Goal: Task Accomplishment & Management: Manage account settings

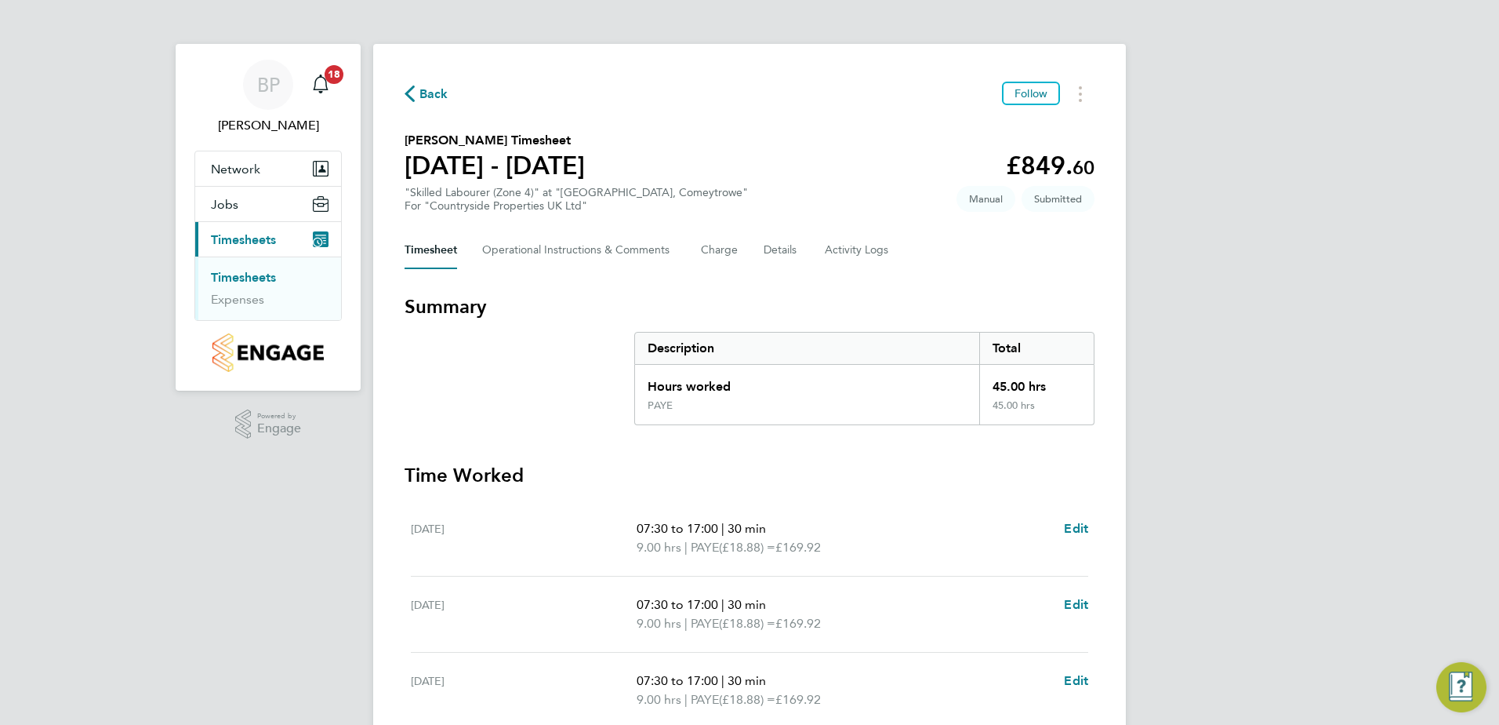
click at [823, 238] on div "Timesheet Operational Instructions & Comments Charge Details Activity Logs" at bounding box center [750, 250] width 690 height 38
click at [834, 245] on Logs-tab "Activity Logs" at bounding box center [858, 250] width 66 height 38
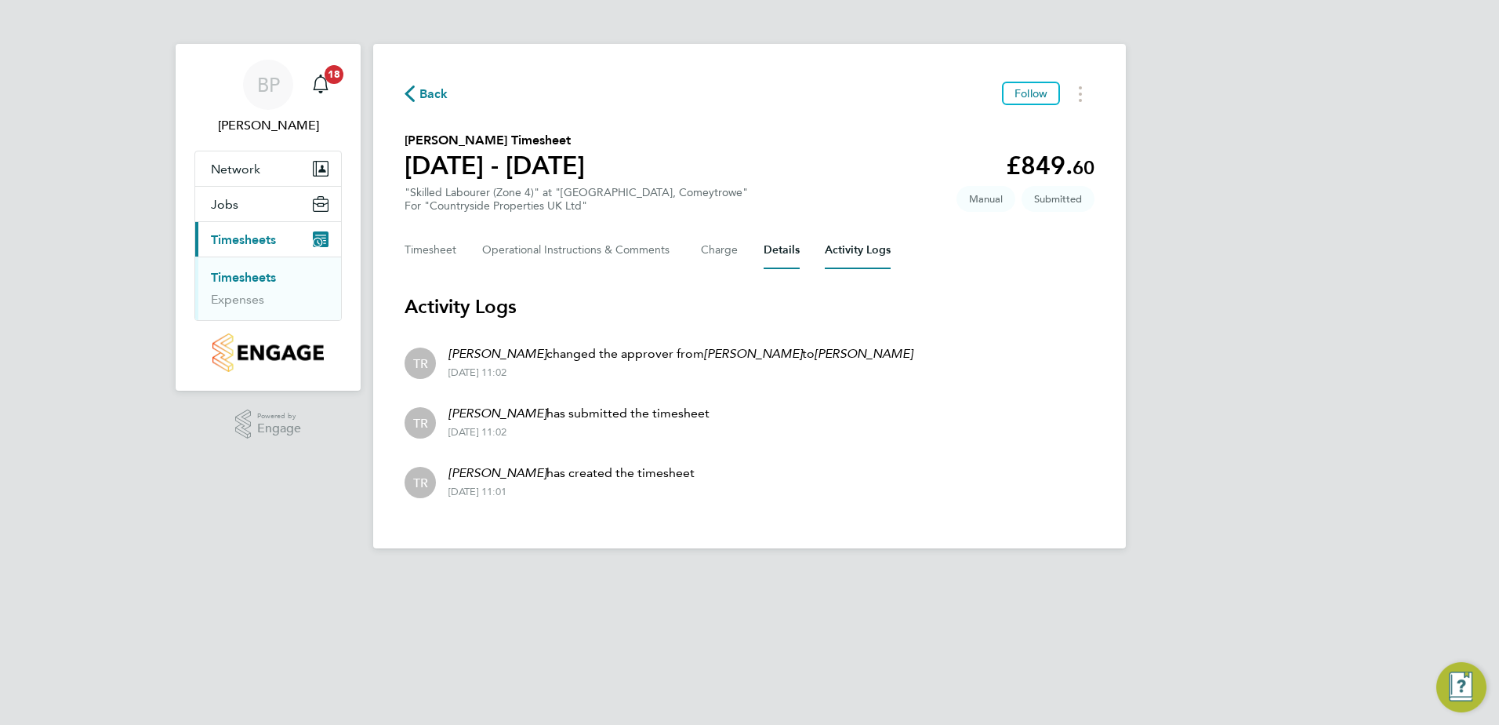
click at [780, 250] on button "Details" at bounding box center [782, 250] width 36 height 38
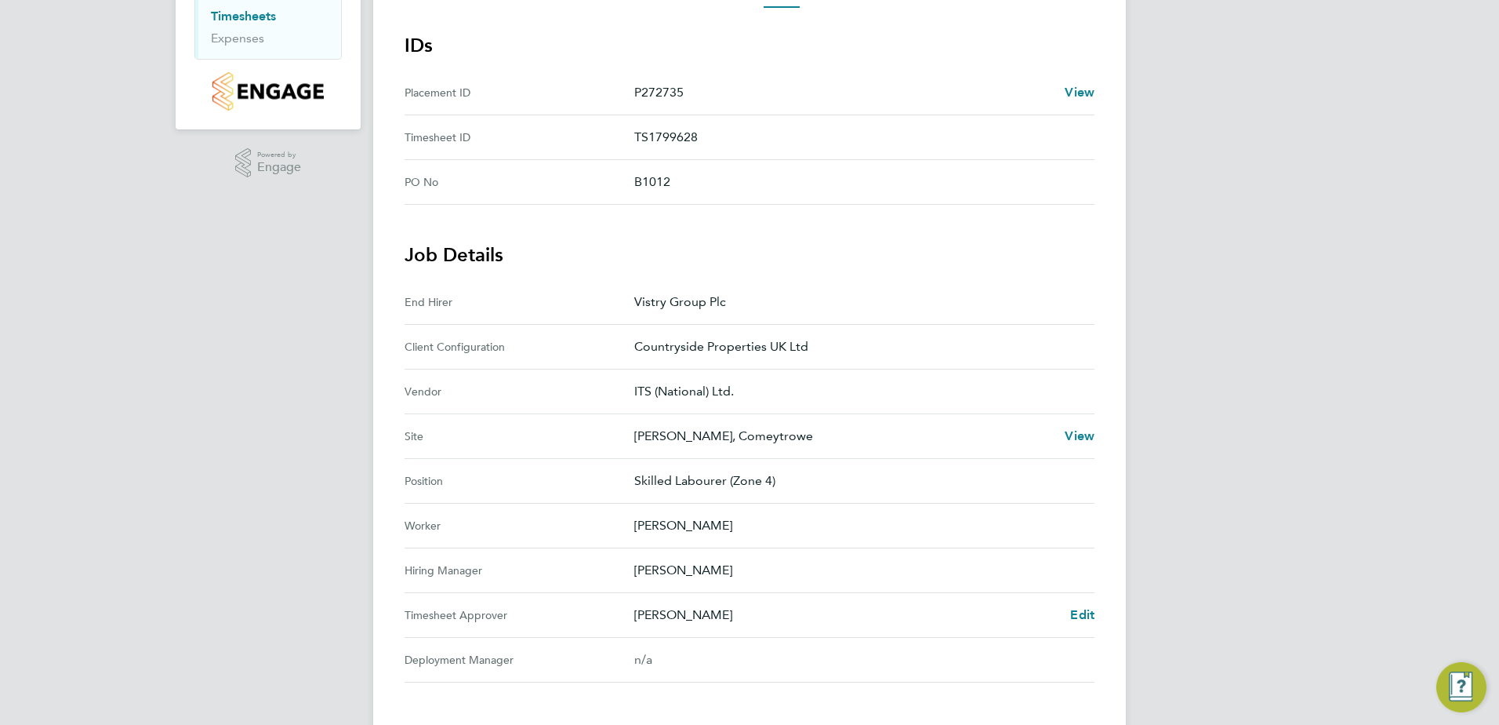
scroll to position [49, 0]
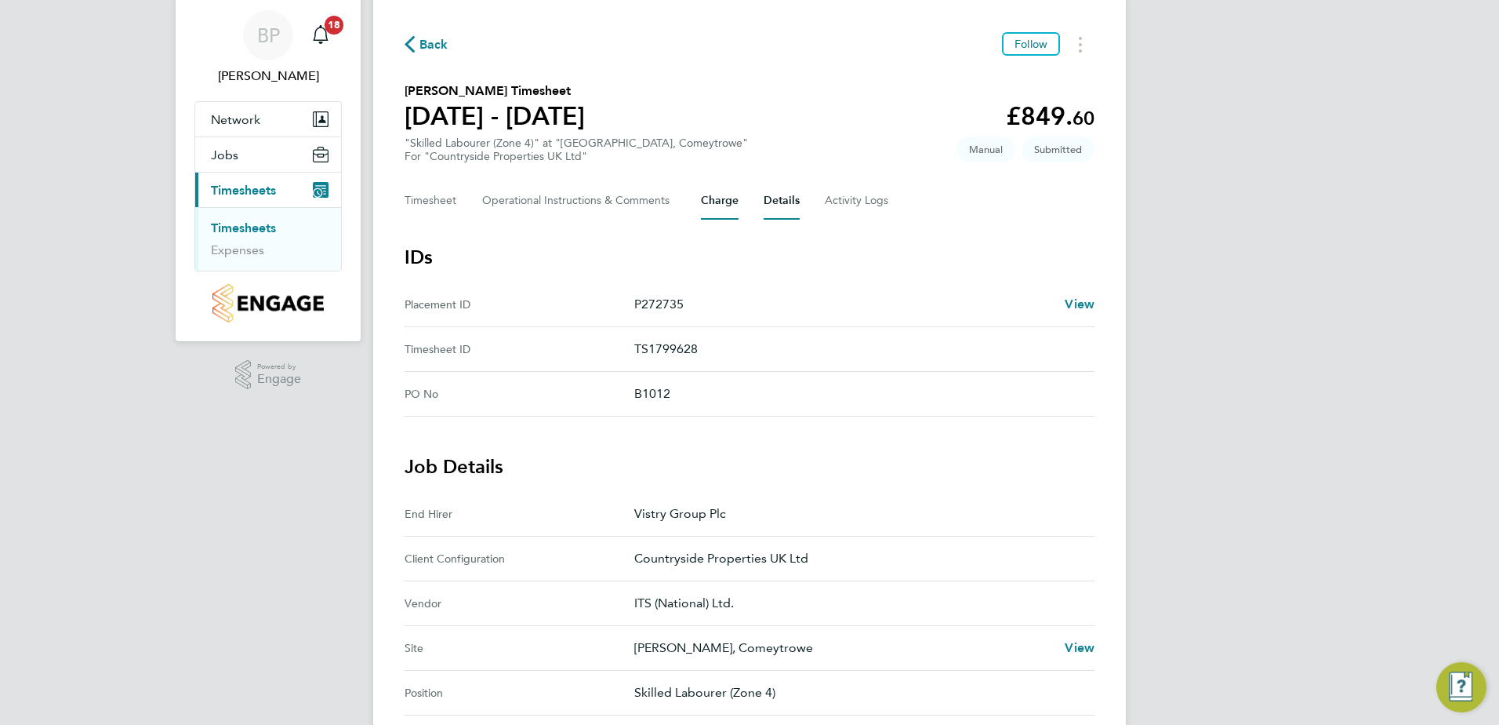
click at [705, 194] on button "Charge" at bounding box center [720, 201] width 38 height 38
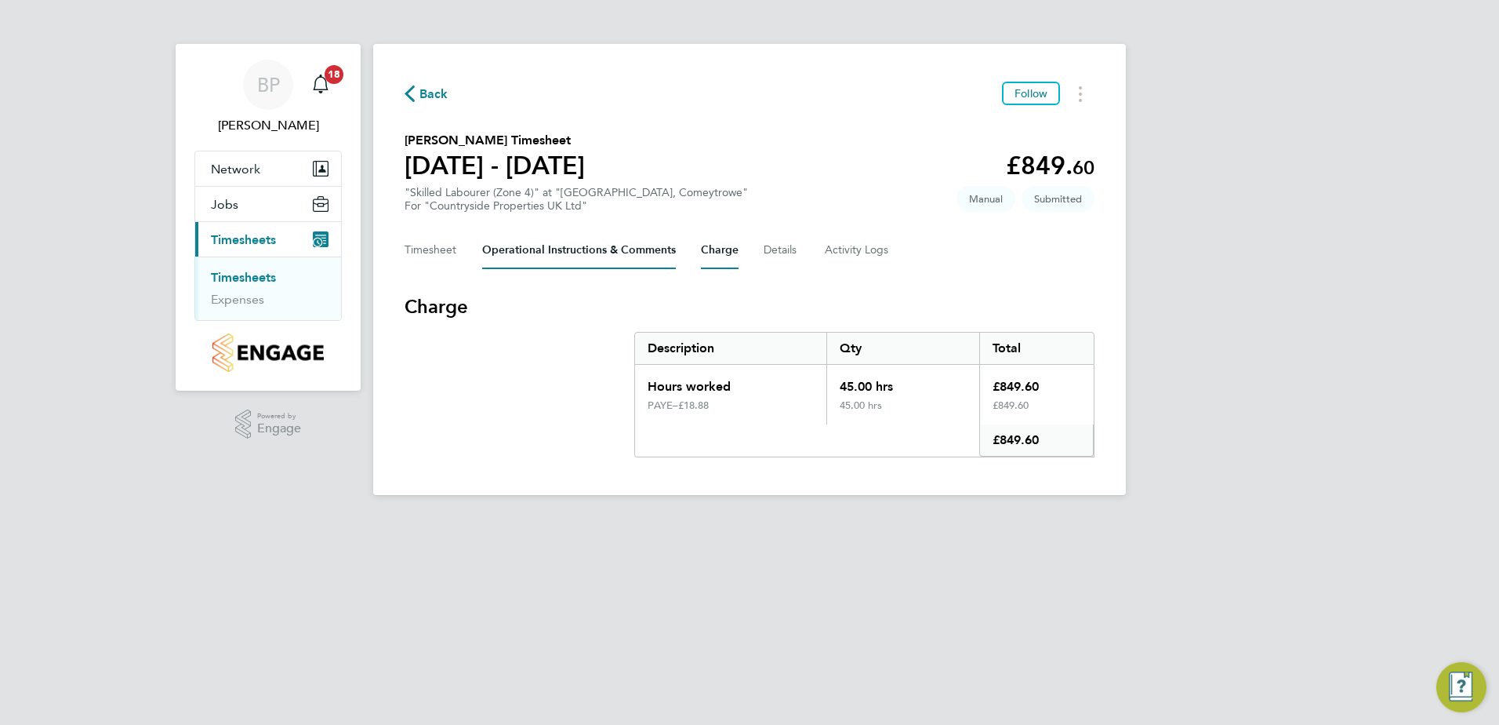
click at [613, 239] on Comments-tab "Operational Instructions & Comments" at bounding box center [579, 250] width 194 height 38
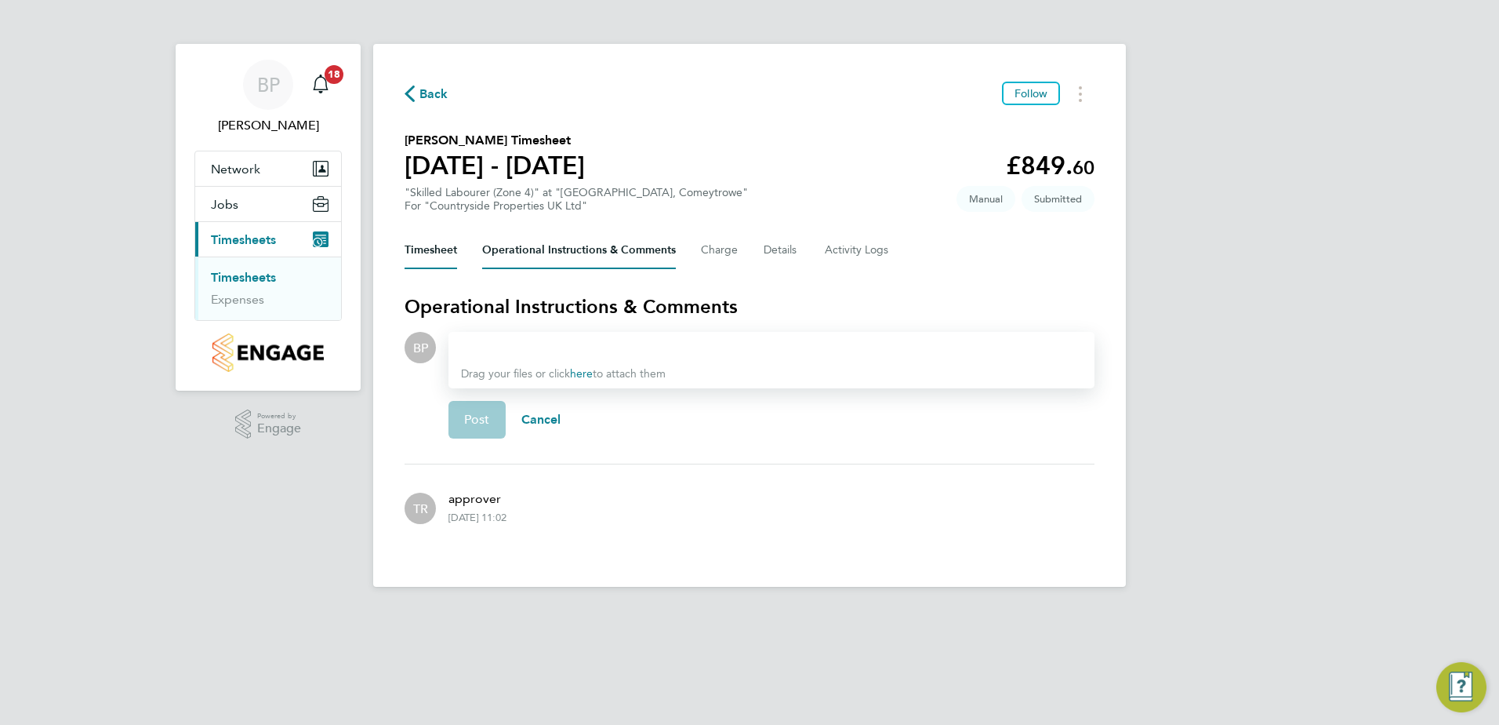
click at [456, 245] on button "Timesheet" at bounding box center [431, 250] width 53 height 38
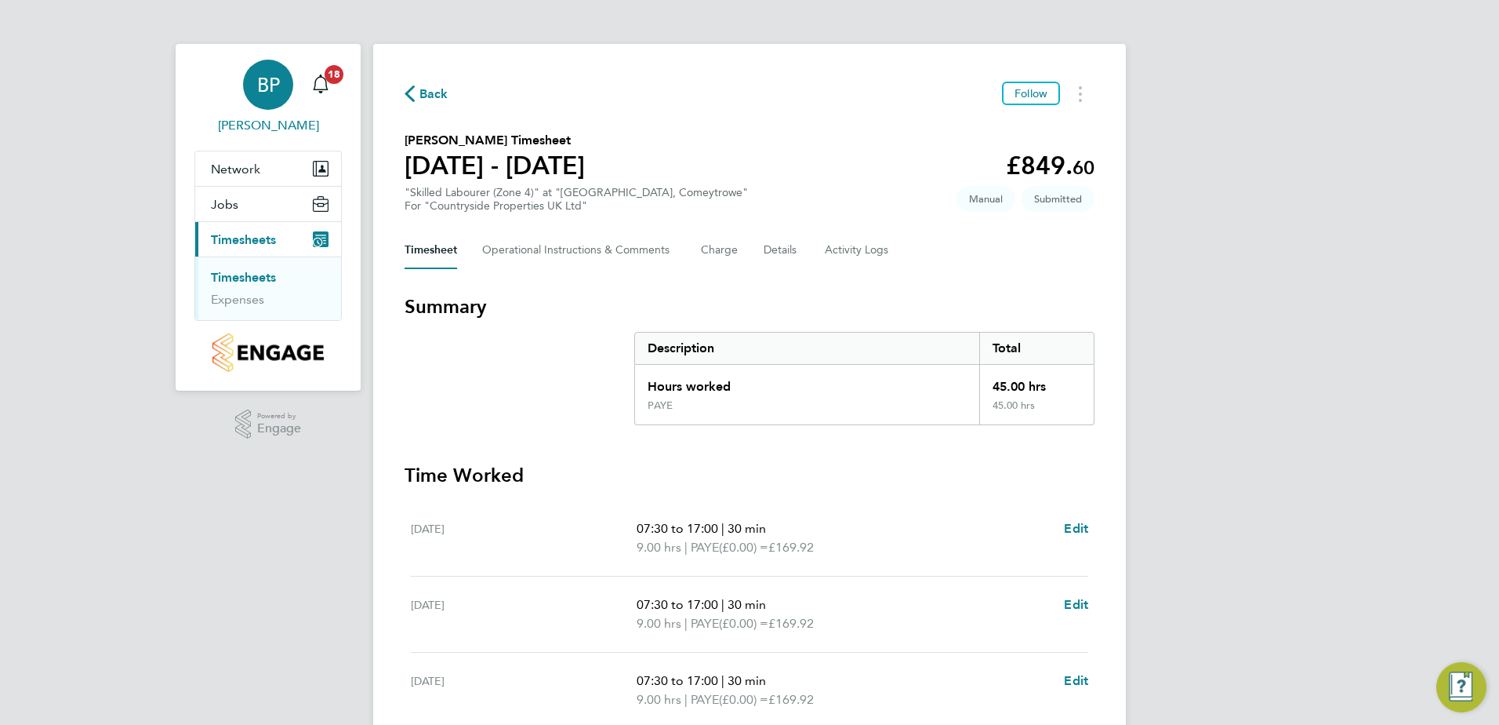
click at [285, 92] on div "BP" at bounding box center [268, 85] width 50 height 50
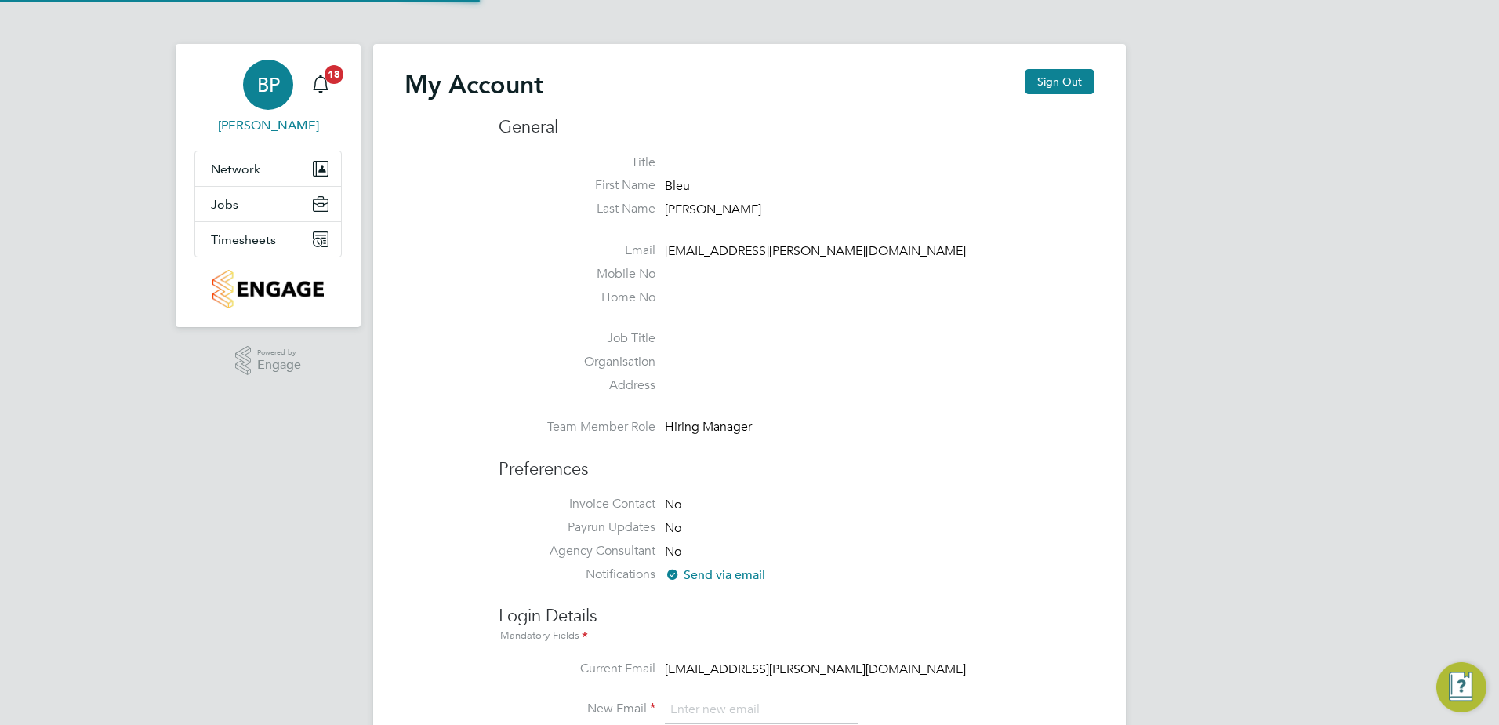
type input "[EMAIL_ADDRESS][PERSON_NAME][DOMAIN_NAME]"
click at [328, 88] on icon "Main navigation" at bounding box center [320, 83] width 19 height 19
